Goal: Task Accomplishment & Management: Use online tool/utility

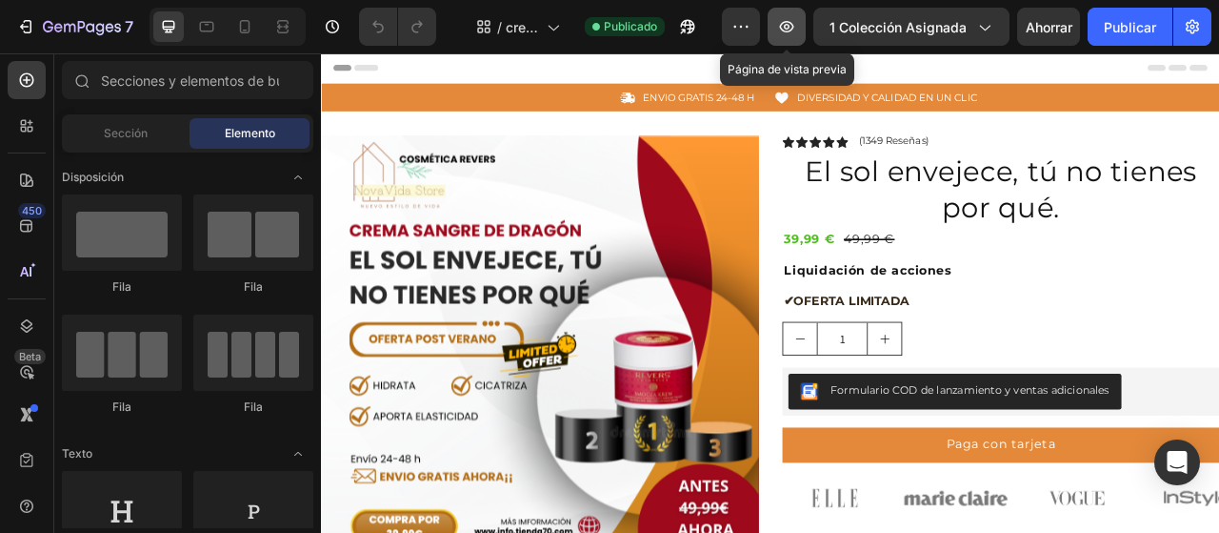
click at [797, 41] on button "button" at bounding box center [787, 27] width 38 height 38
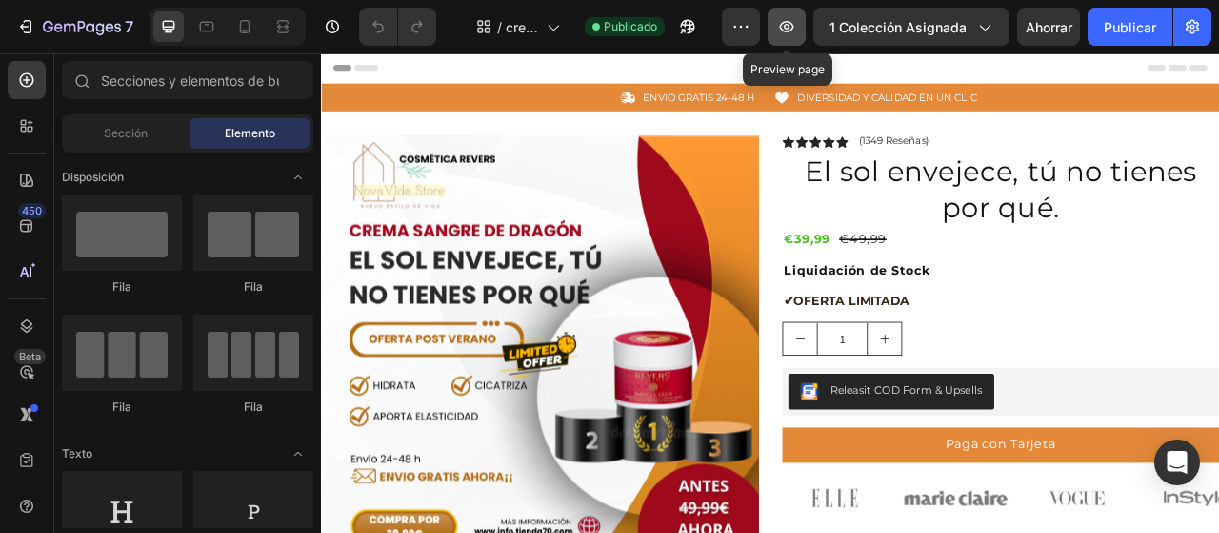
click at [789, 32] on icon "button" at bounding box center [786, 26] width 19 height 19
click at [247, 33] on icon at bounding box center [245, 26] width 10 height 13
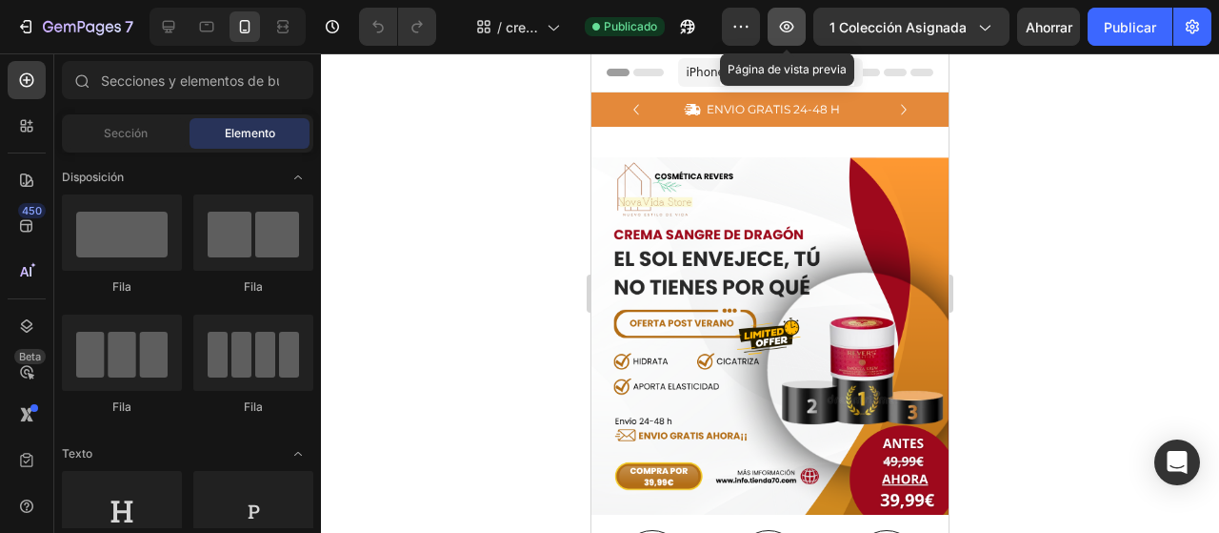
click at [786, 30] on icon "button" at bounding box center [787, 26] width 14 height 11
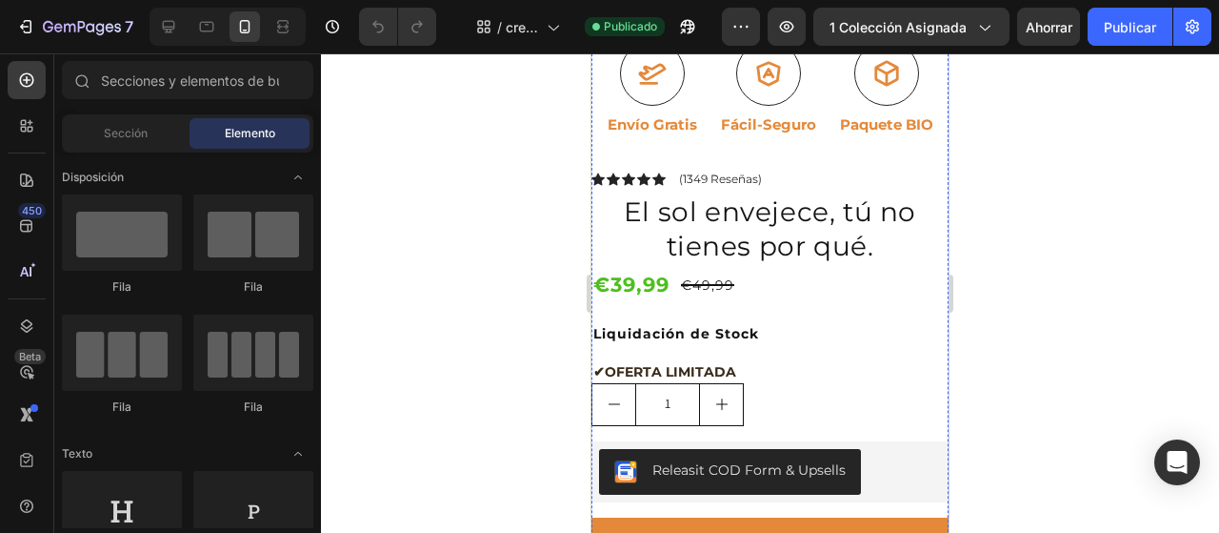
scroll to position [539, 0]
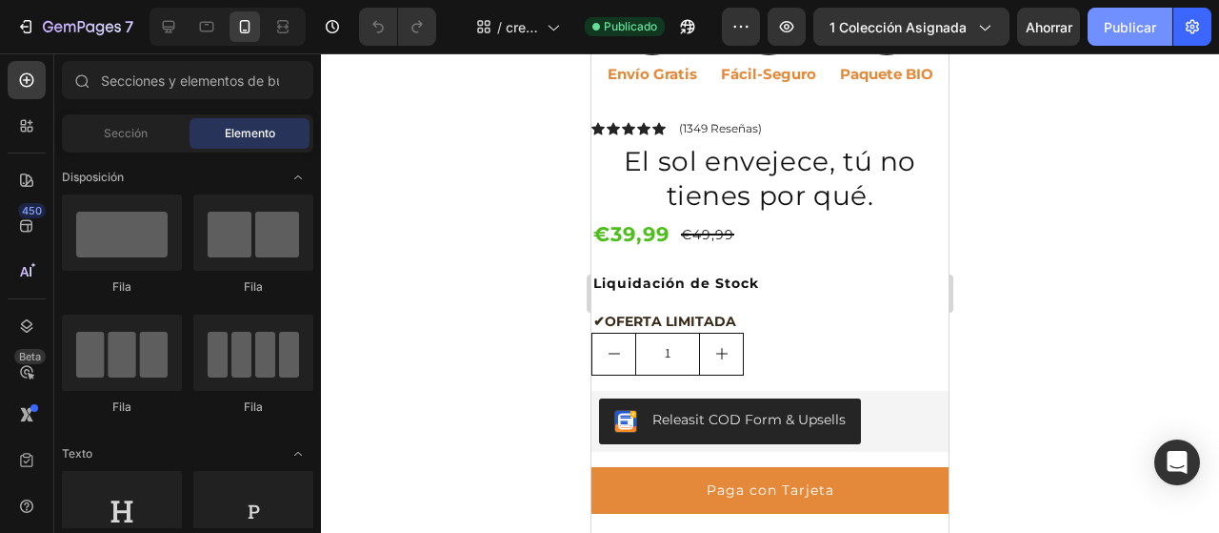
click at [1108, 45] on button "Publicar" at bounding box center [1130, 27] width 85 height 38
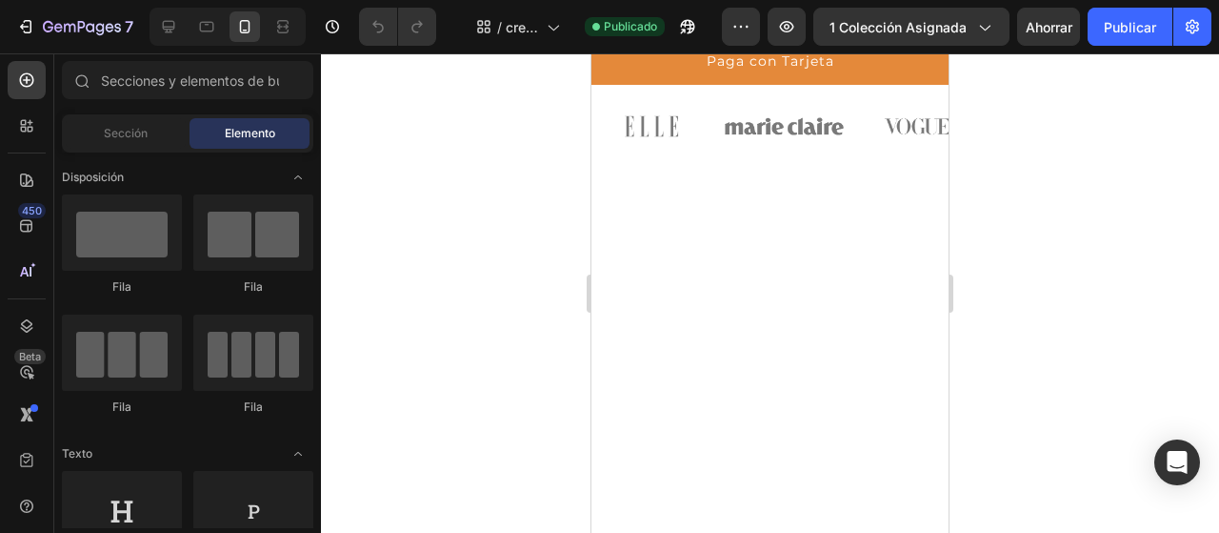
scroll to position [0, 0]
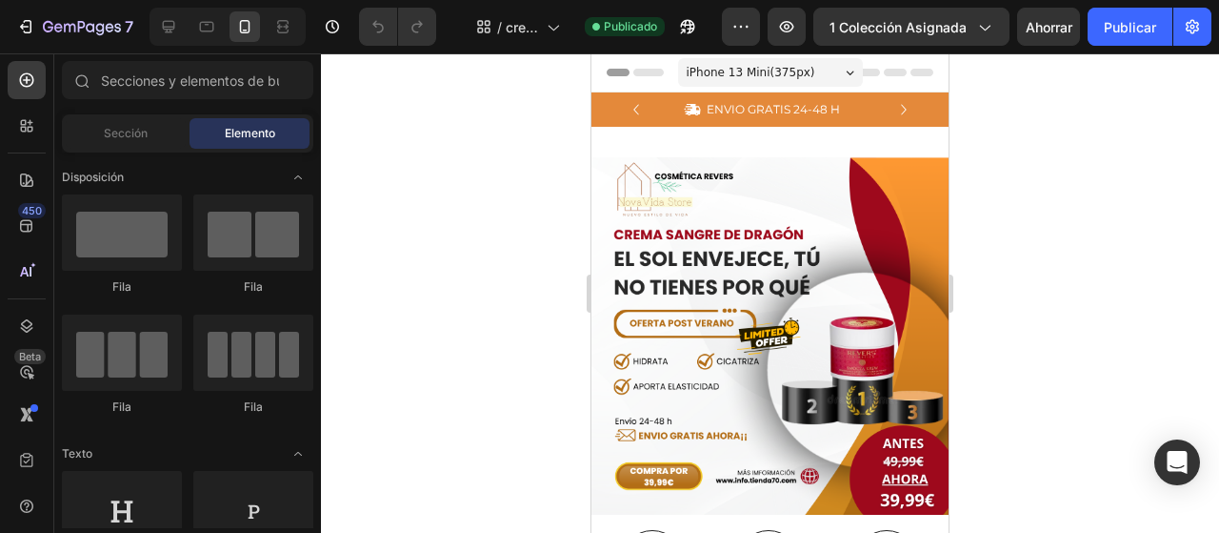
drag, startPoint x: 943, startPoint y: 159, endPoint x: 1549, endPoint y: 122, distance: 607.0
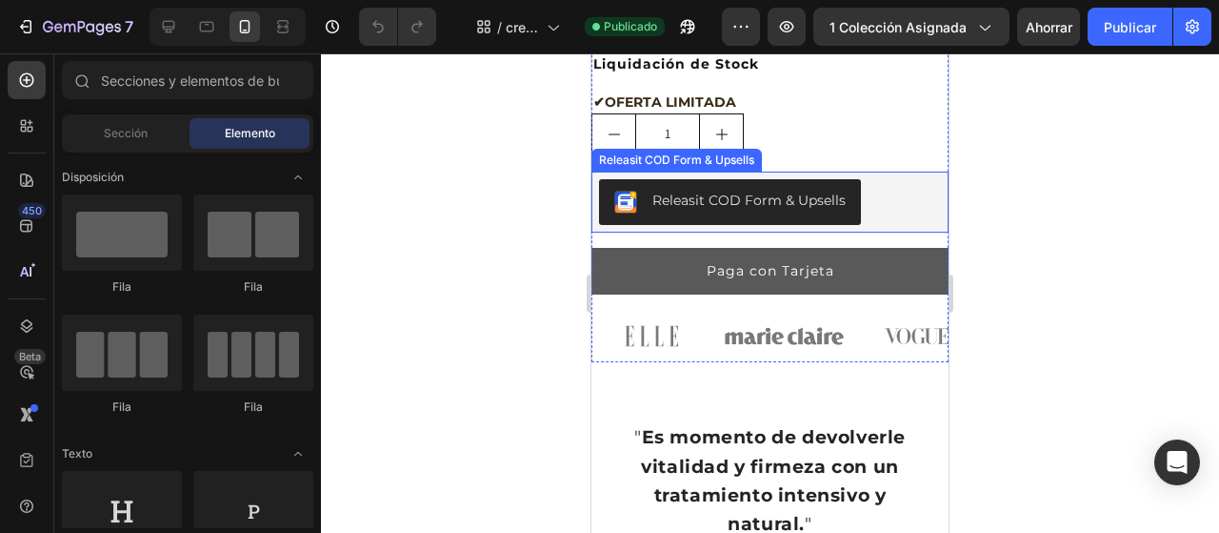
scroll to position [730, 0]
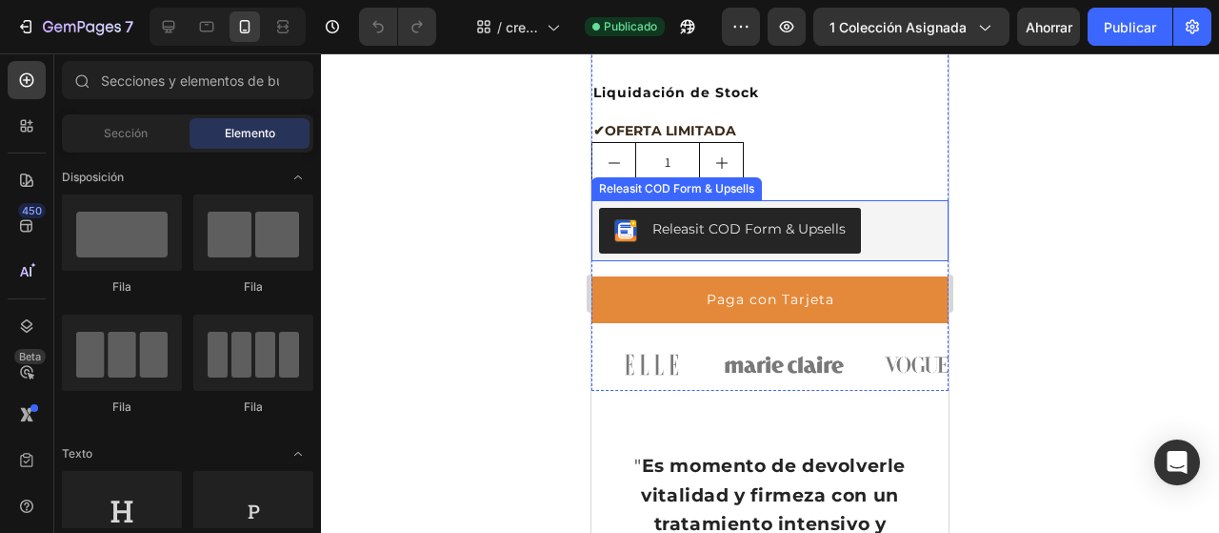
click at [819, 223] on div "Releasit COD Form & Upsells" at bounding box center [729, 230] width 231 height 23
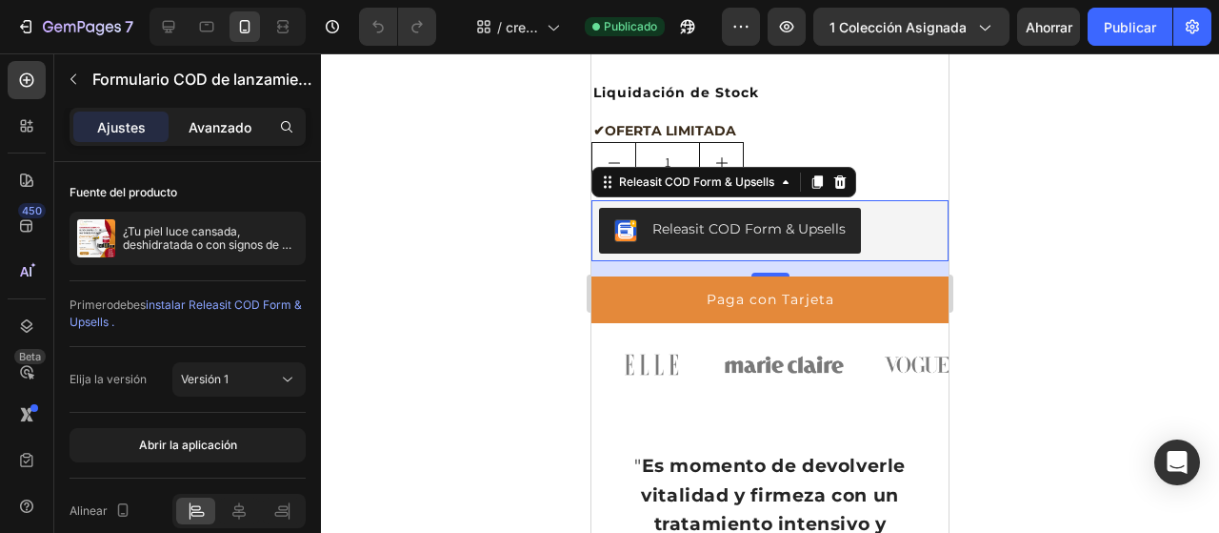
click at [221, 131] on font "Avanzado" at bounding box center [220, 127] width 63 height 16
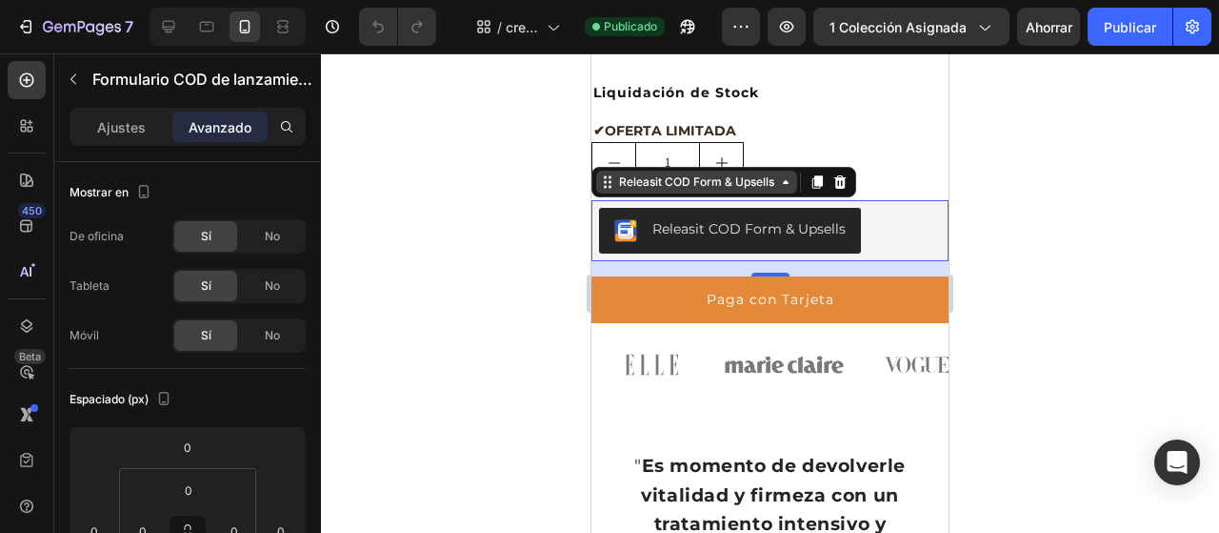
click at [754, 173] on div "Releasit COD Form & Upsells" at bounding box center [696, 181] width 163 height 17
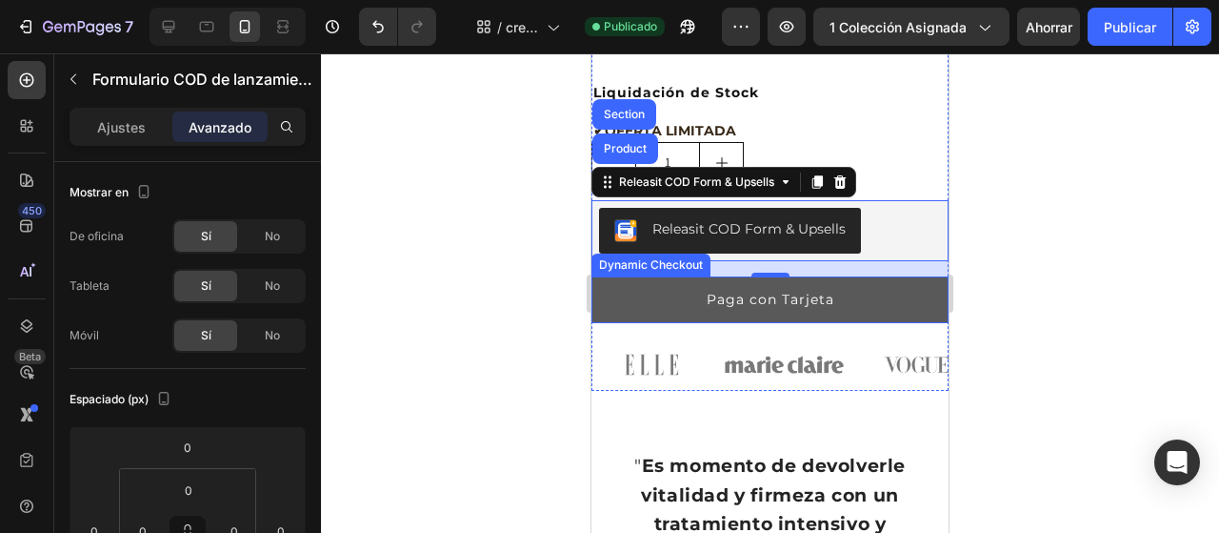
click at [642, 292] on button "Paga con Tarjeta" at bounding box center [770, 299] width 357 height 47
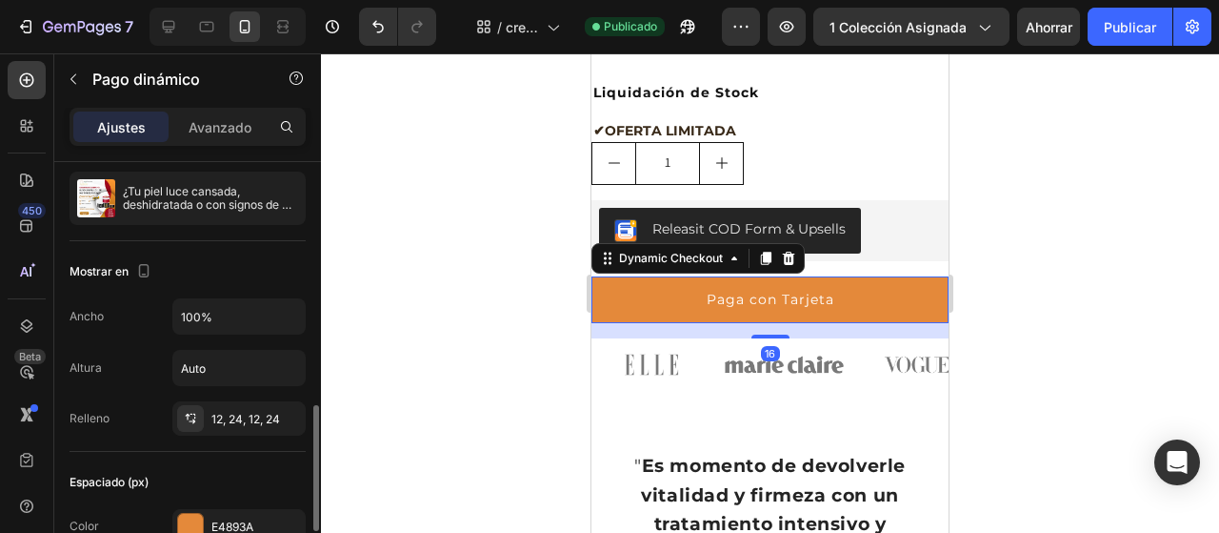
scroll to position [286, 0]
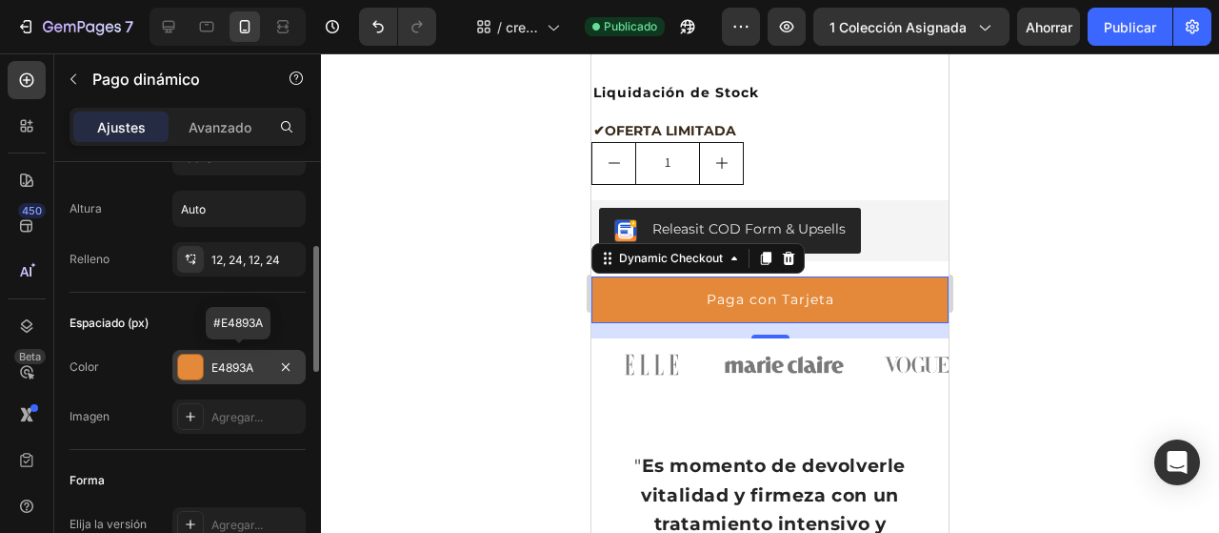
click at [183, 357] on div at bounding box center [190, 366] width 25 height 25
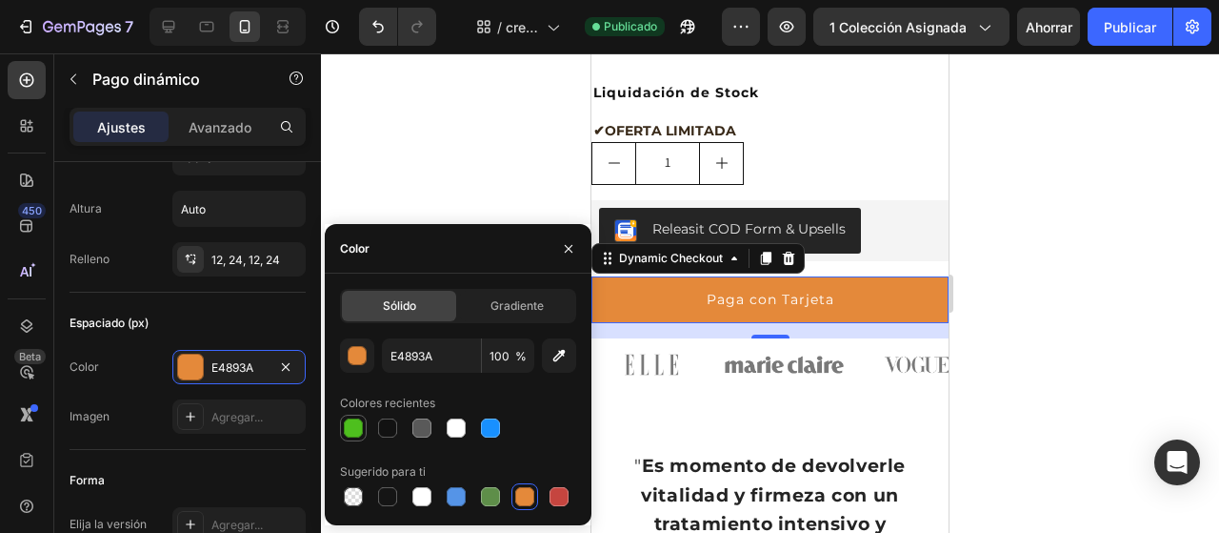
click at [360, 427] on div at bounding box center [353, 427] width 19 height 19
type input "4EBF1E"
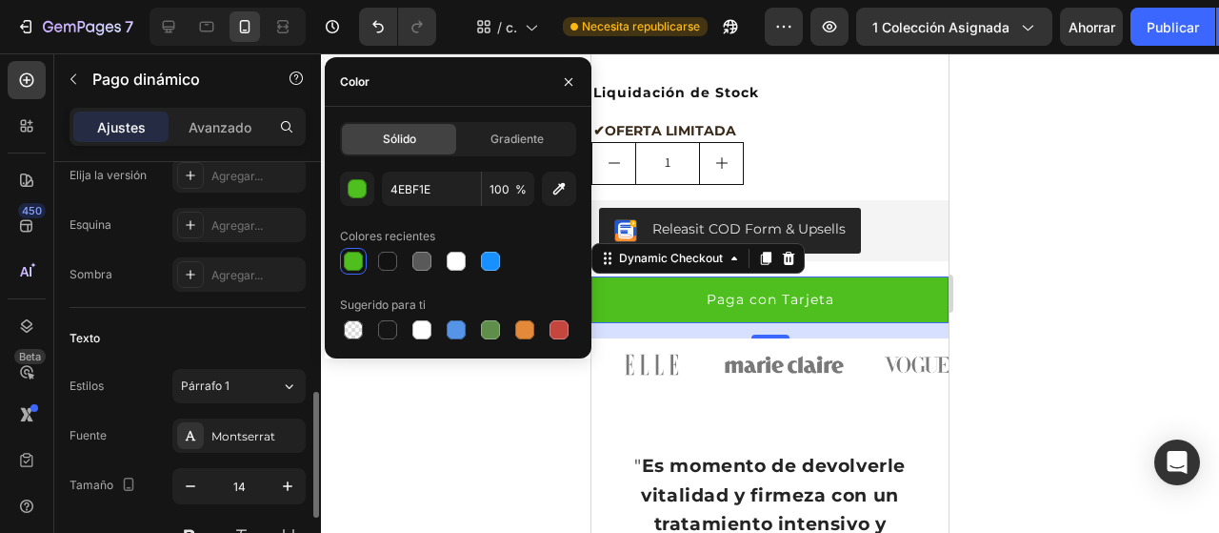
scroll to position [667, 0]
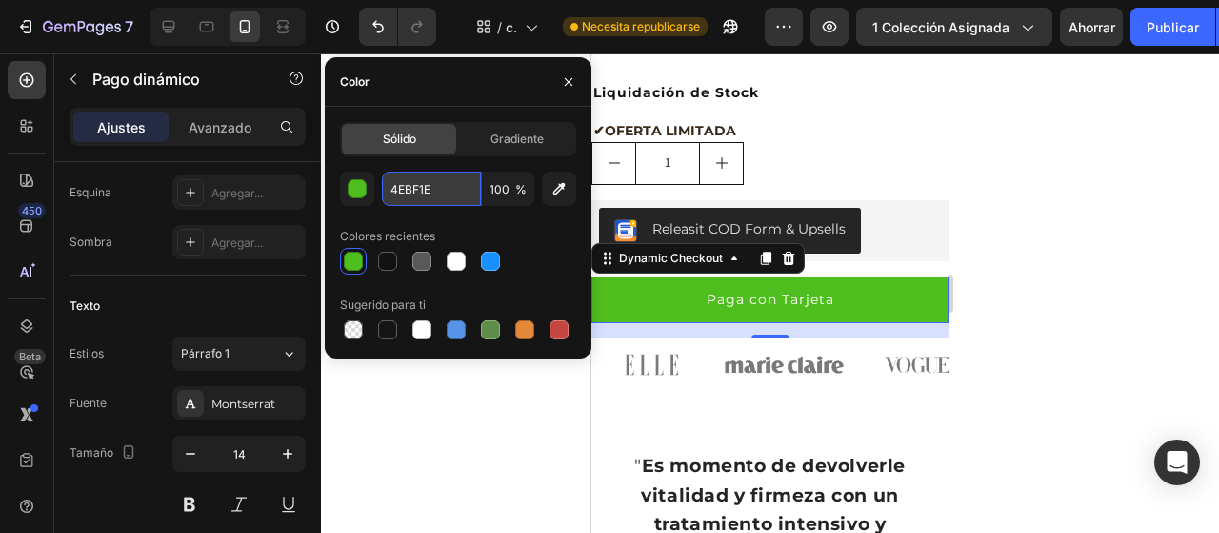
click at [440, 195] on input "4EBF1E" at bounding box center [431, 188] width 99 height 34
click at [402, 184] on input "4EBF1E" at bounding box center [431, 188] width 99 height 34
click at [397, 137] on font "Sólido" at bounding box center [399, 138] width 33 height 14
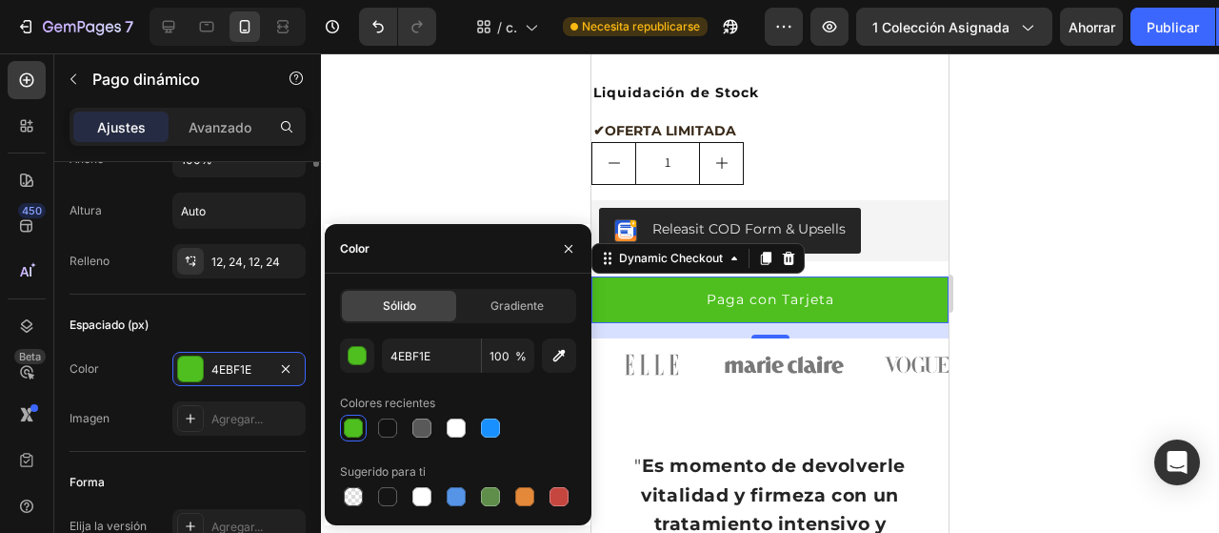
scroll to position [126, 0]
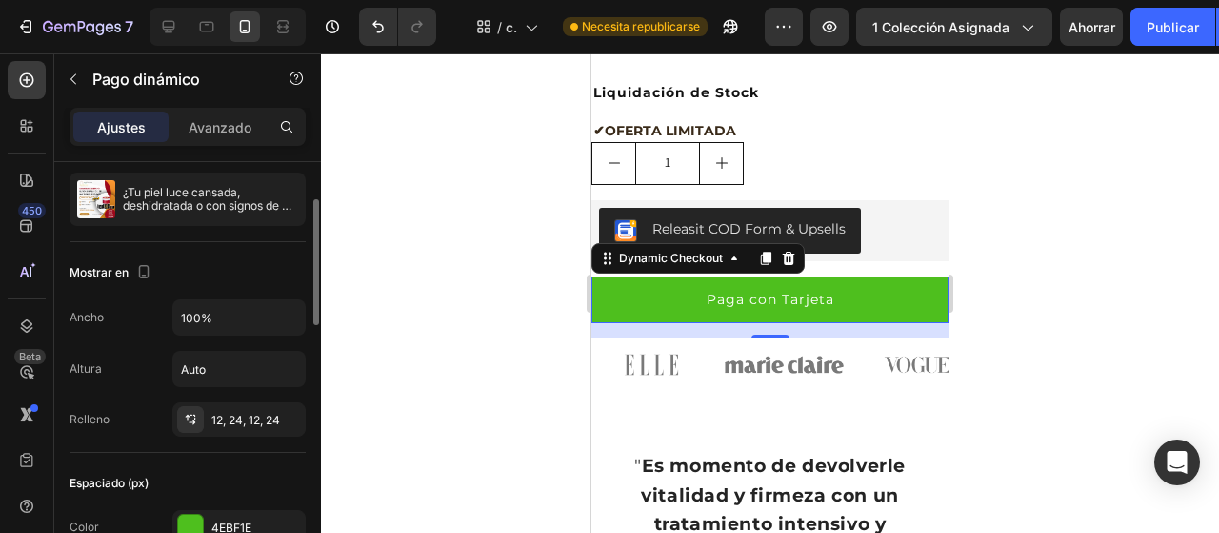
click at [240, 264] on div "Mostrar en" at bounding box center [188, 272] width 236 height 30
click at [1116, 253] on div at bounding box center [770, 292] width 898 height 479
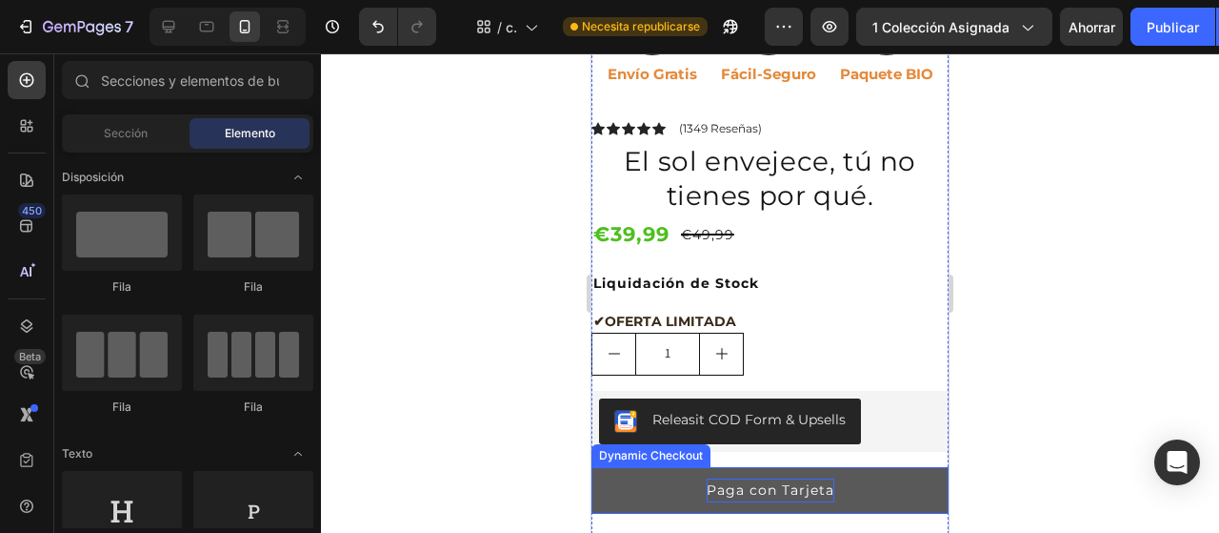
scroll to position [572, 0]
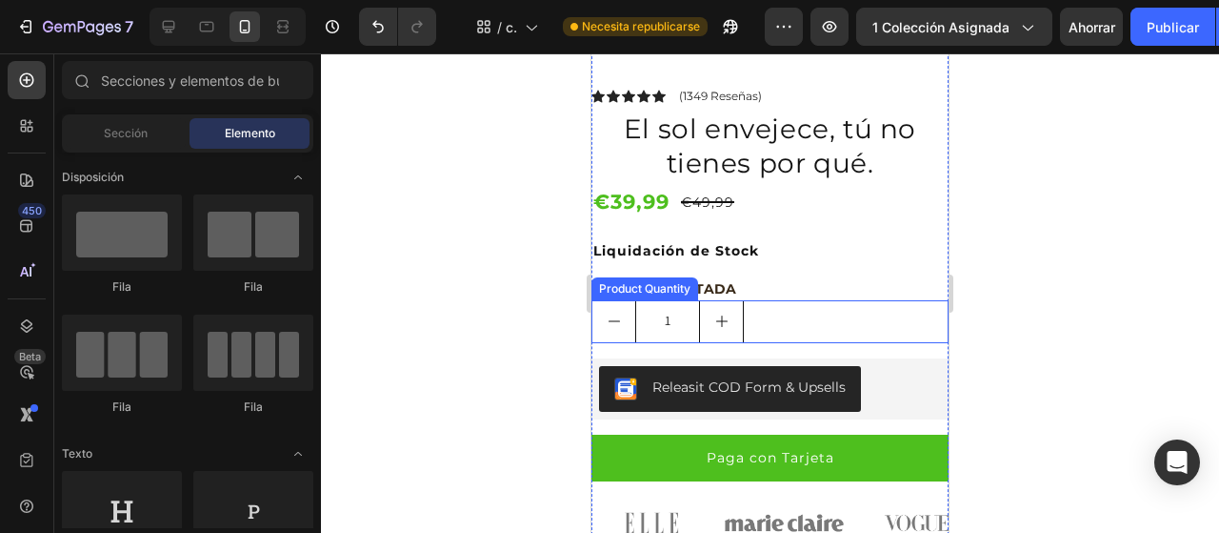
click at [716, 313] on icon "increment" at bounding box center [721, 320] width 15 height 15
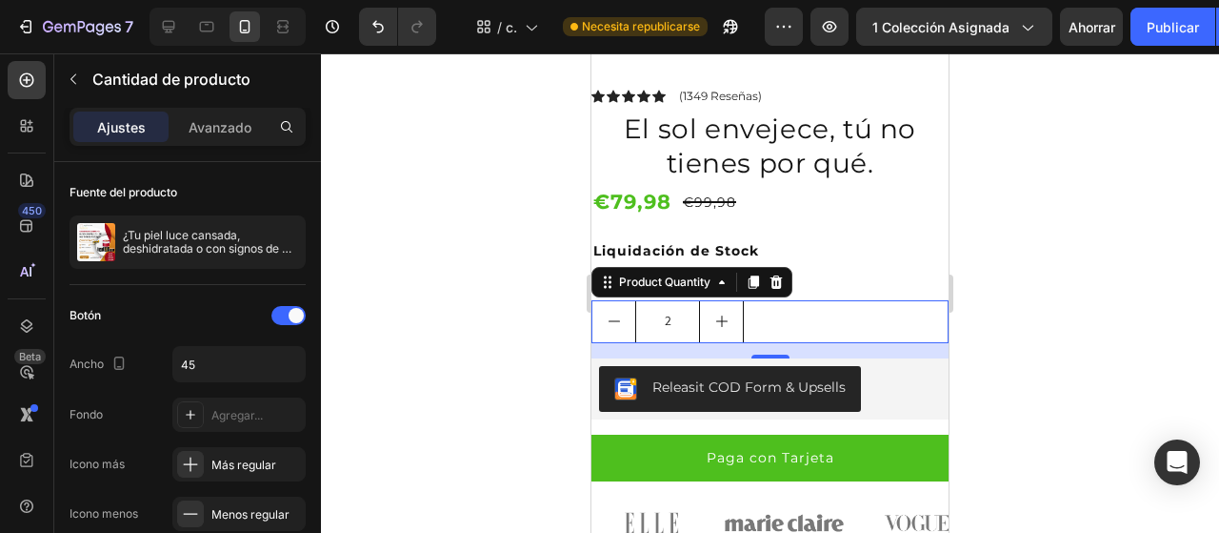
click at [716, 313] on icon "increment" at bounding box center [721, 320] width 15 height 15
click at [611, 313] on icon "decrement" at bounding box center [614, 320] width 15 height 15
type input "1"
click at [669, 273] on div "Product Quantity" at bounding box center [664, 281] width 99 height 17
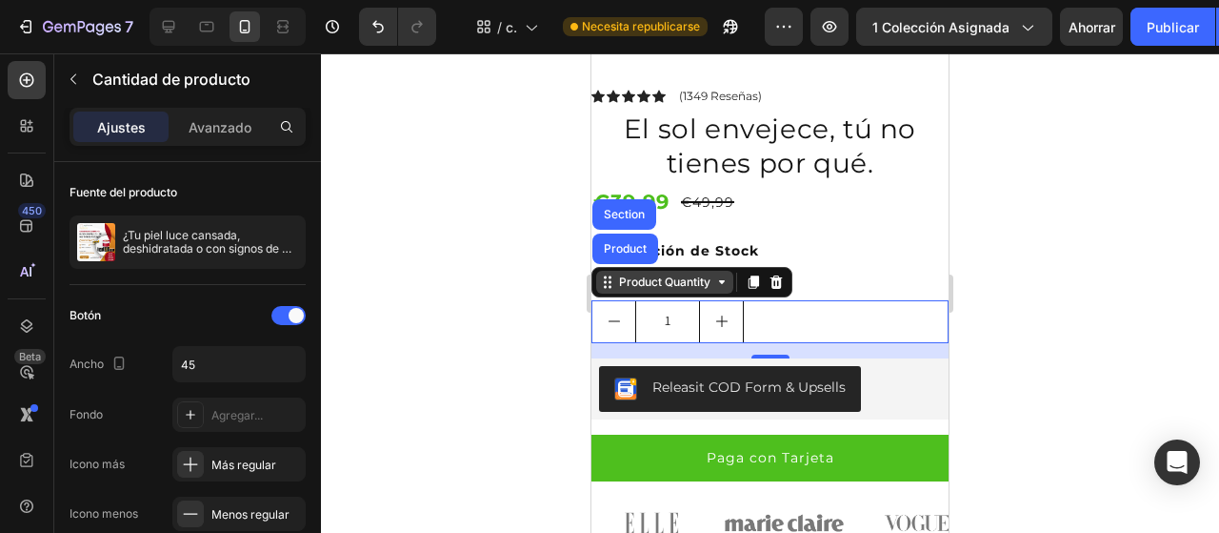
click at [720, 274] on icon at bounding box center [721, 281] width 15 height 15
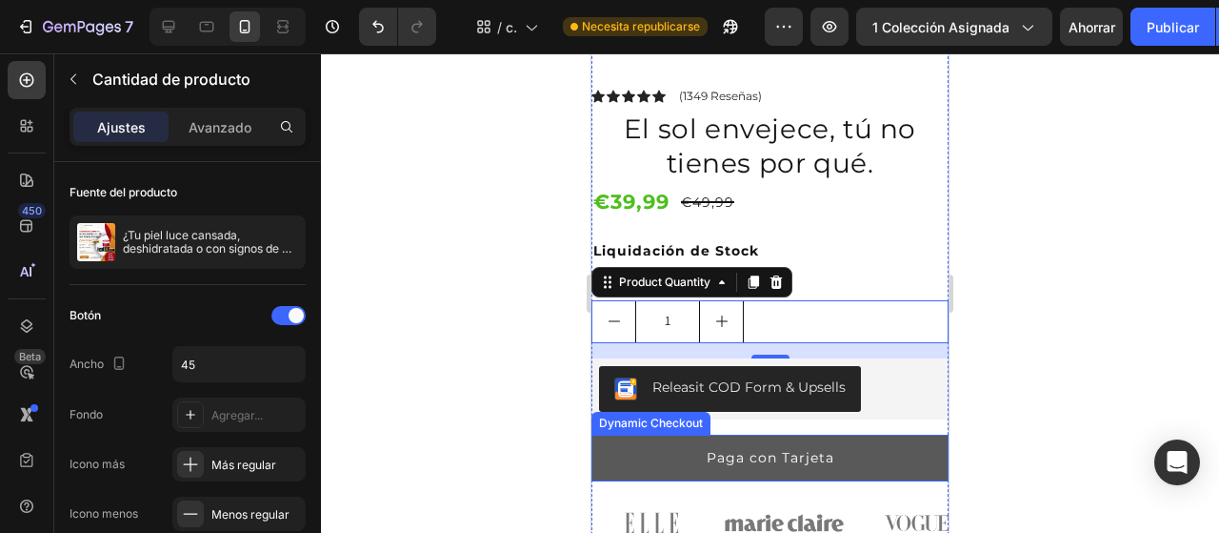
click at [722, 457] on button "Paga con Tarjeta" at bounding box center [770, 457] width 357 height 47
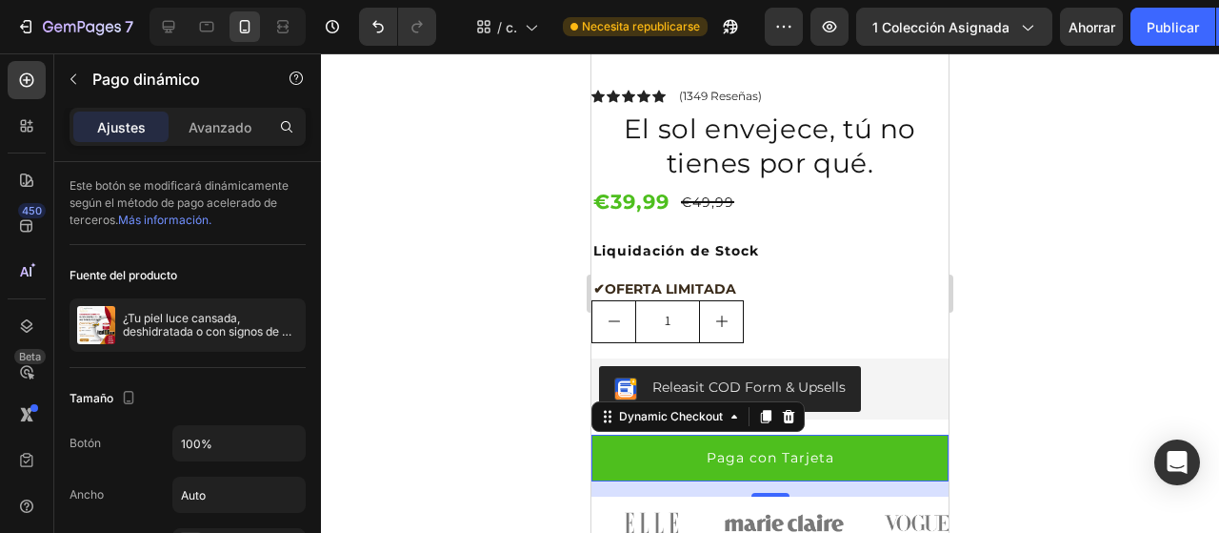
click at [1108, 182] on div at bounding box center [770, 292] width 898 height 479
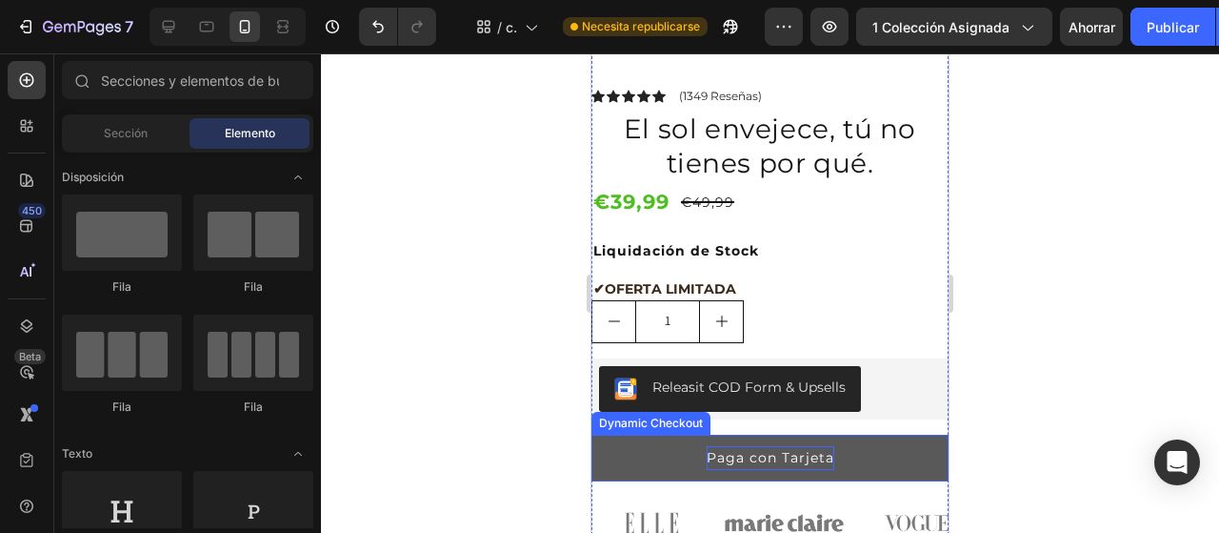
click at [709, 453] on div "Paga con Tarjeta" at bounding box center [771, 458] width 128 height 24
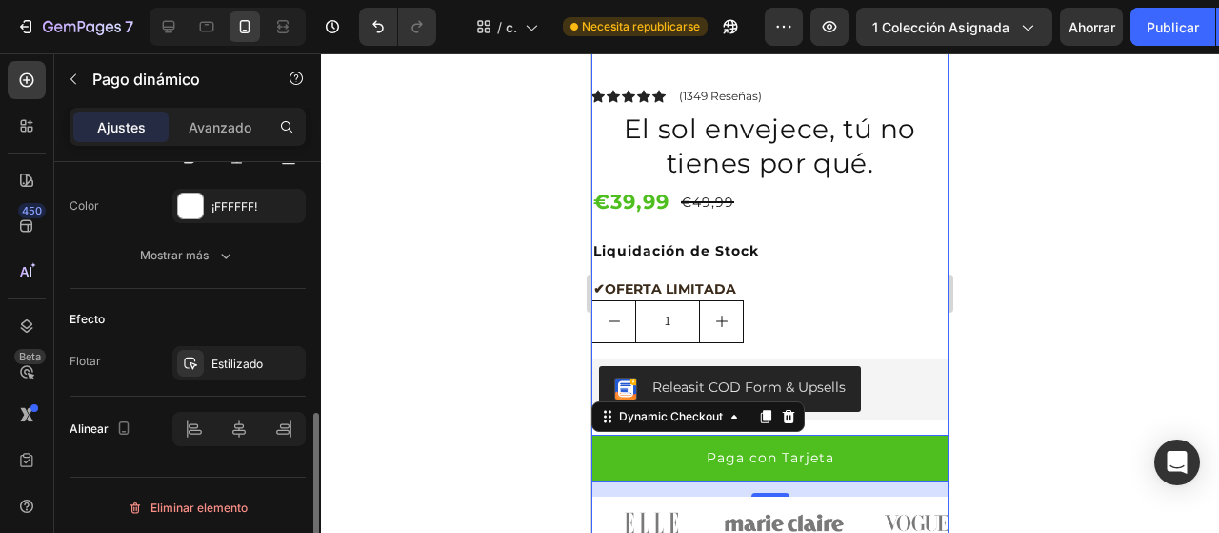
scroll to position [976, 0]
